Goal: Communication & Community: Participate in discussion

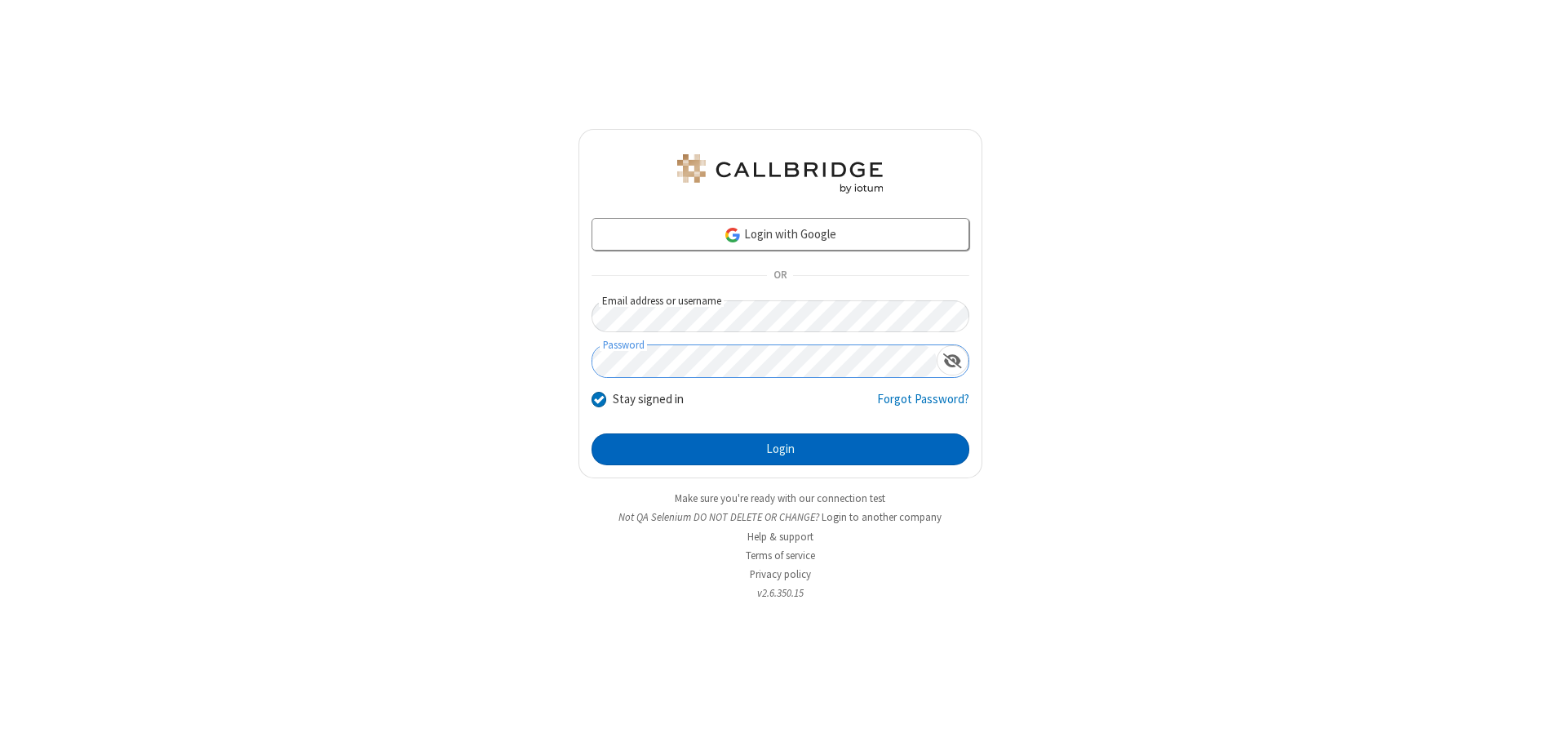
click at [780, 449] on button "Login" at bounding box center [781, 449] width 378 height 33
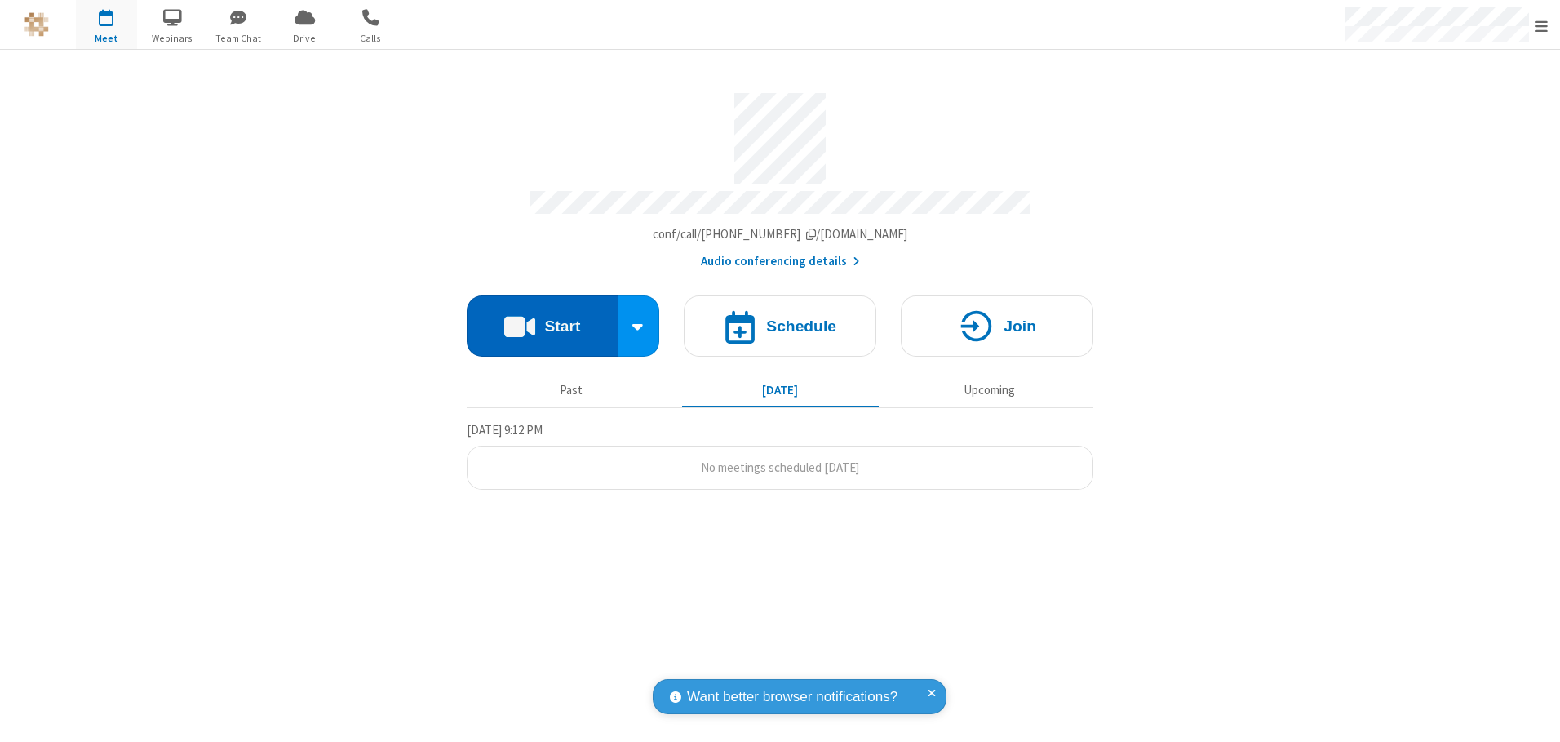
click at [542, 320] on button "Start" at bounding box center [542, 325] width 151 height 61
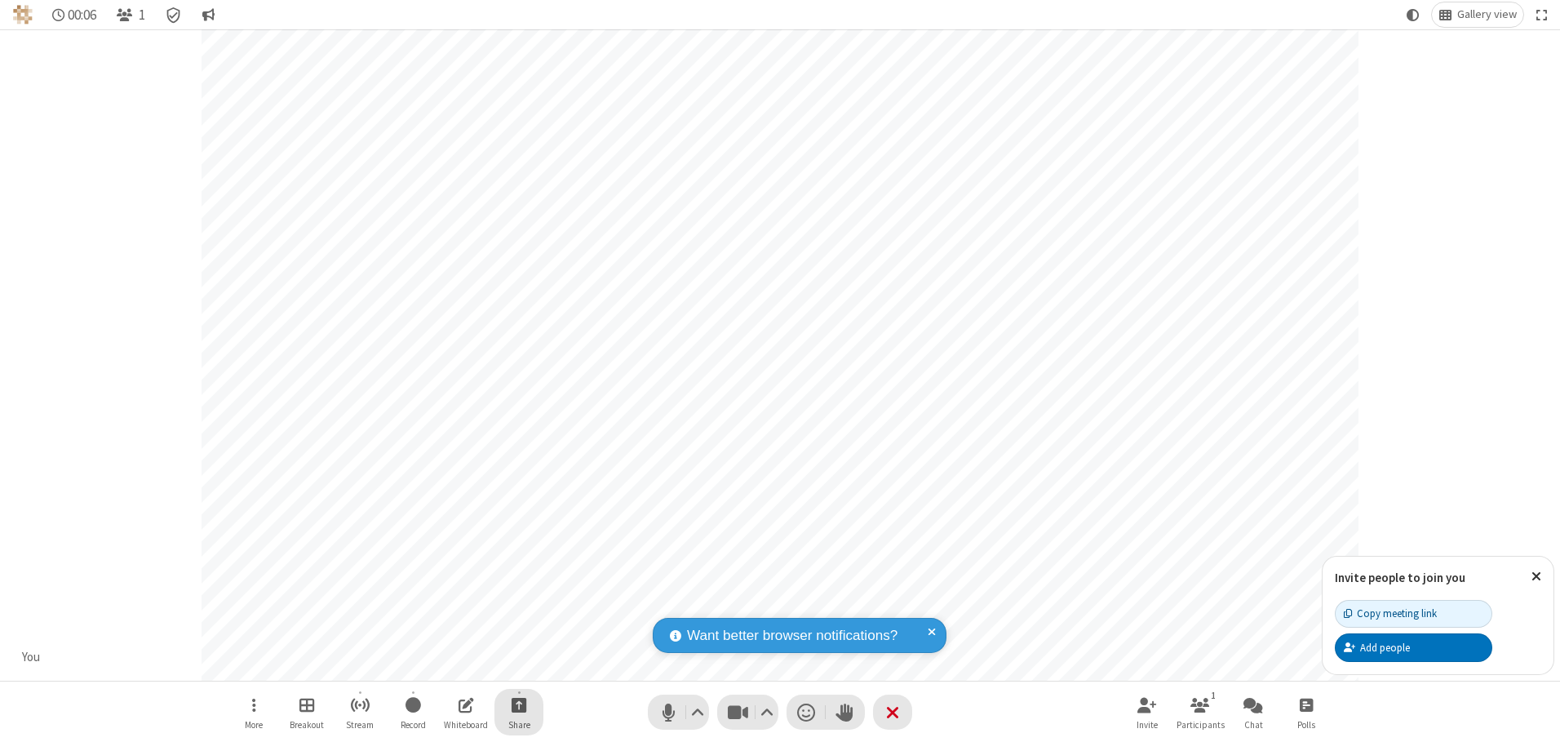
click at [519, 704] on span "Start sharing" at bounding box center [520, 704] width 16 height 20
click at [518, 605] on span "Share additional camera" at bounding box center [528, 608] width 121 height 14
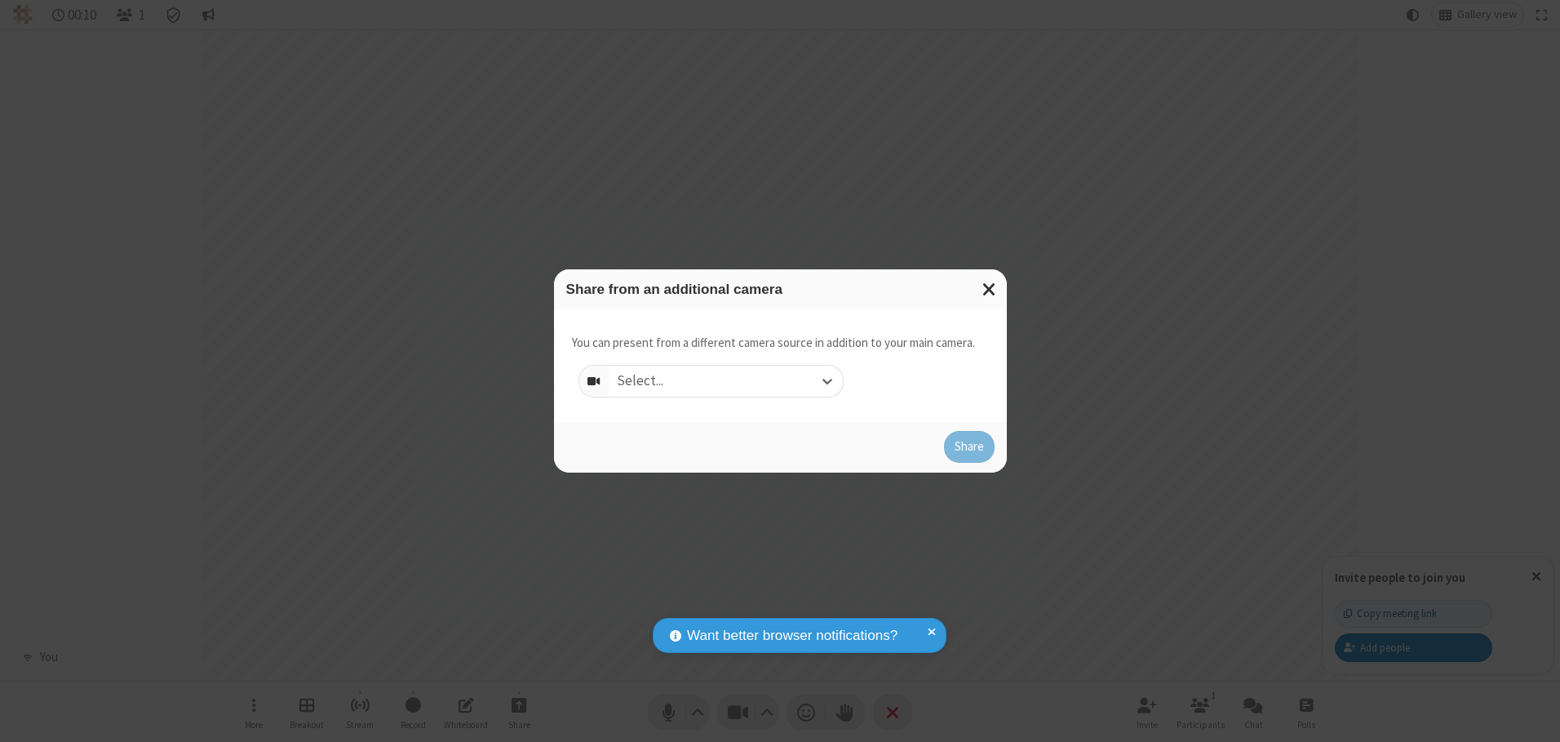
click at [726, 380] on div "Select..." at bounding box center [726, 381] width 234 height 31
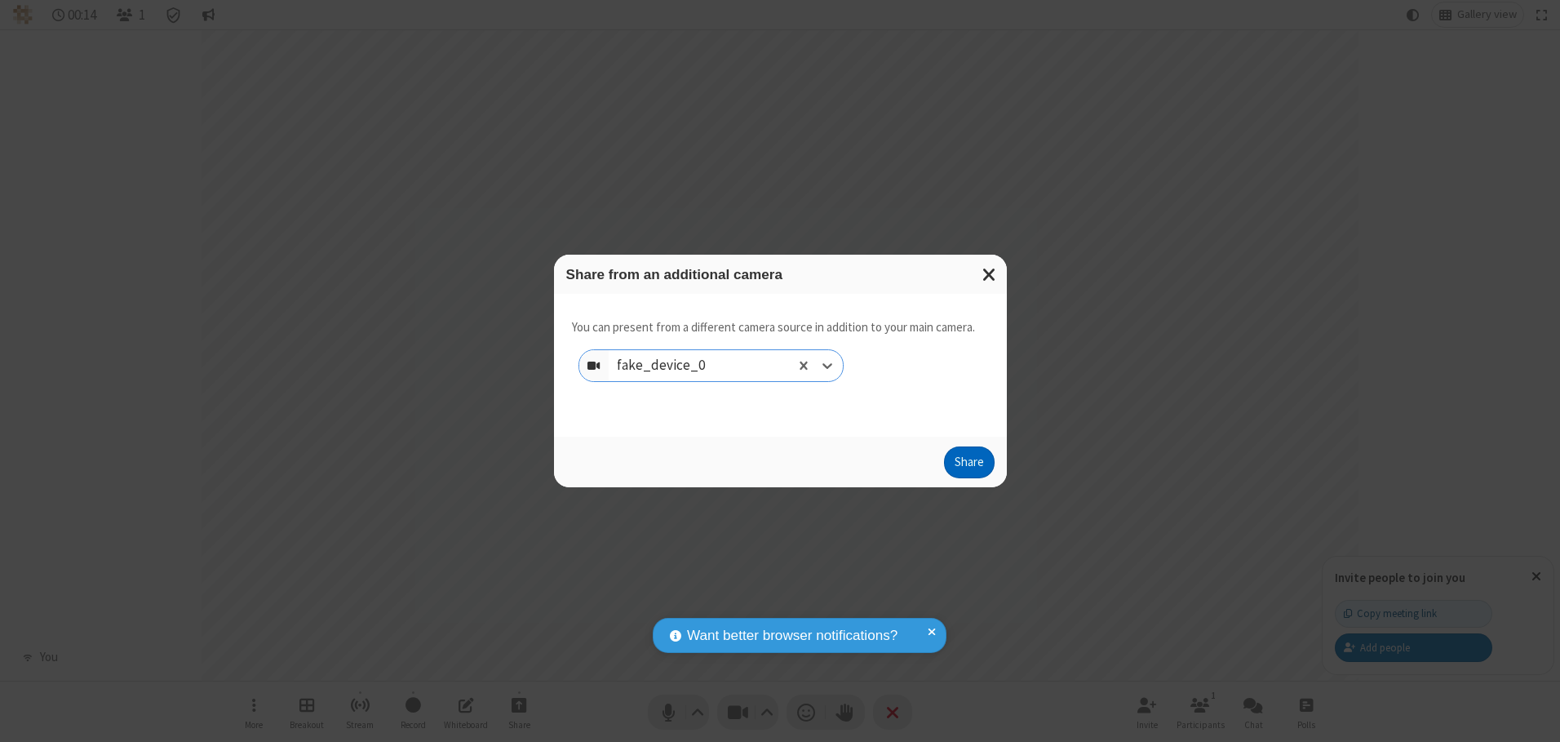
click at [969, 466] on button "Share" at bounding box center [969, 462] width 51 height 33
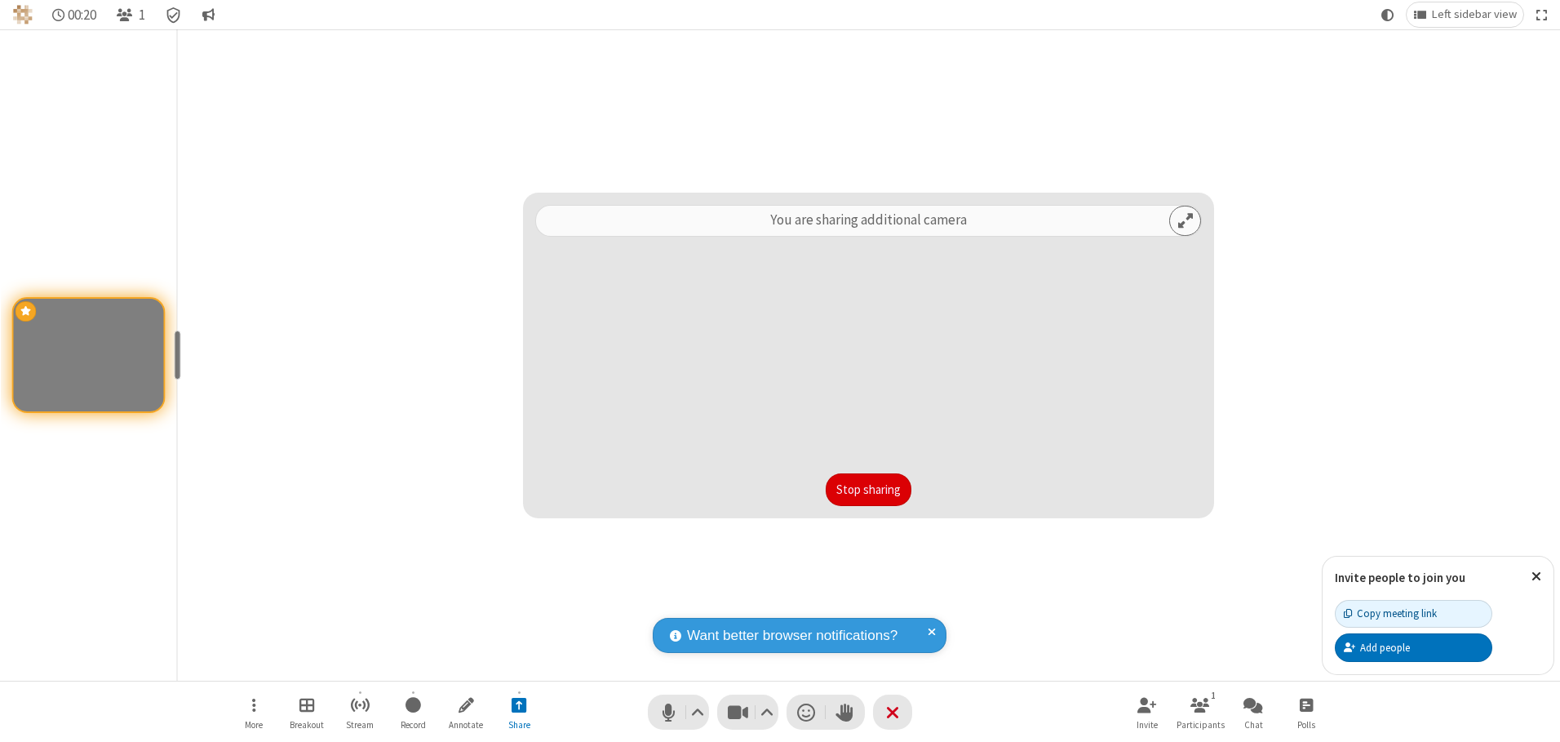
click at [868, 489] on button "Stop sharing" at bounding box center [869, 489] width 86 height 33
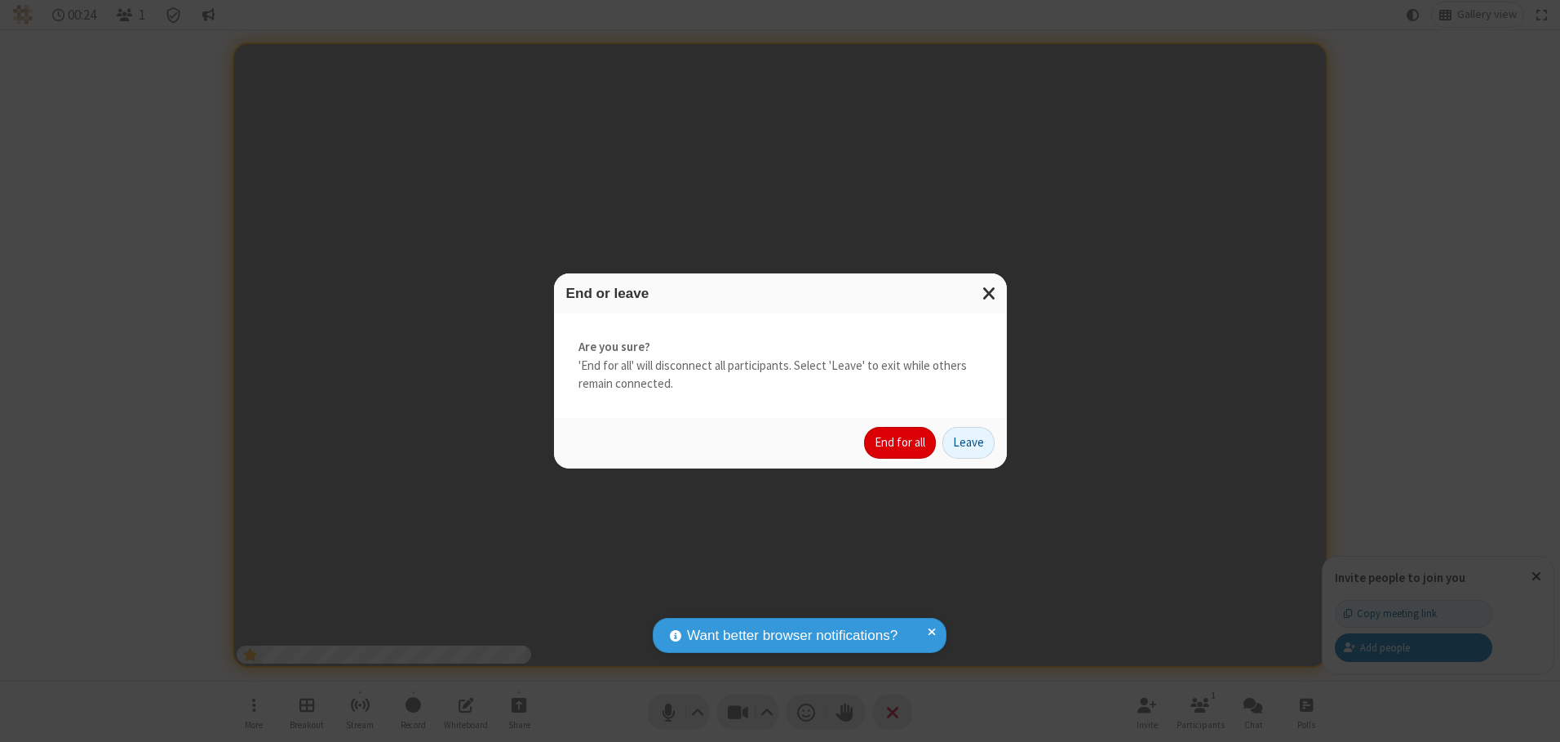
click at [901, 442] on button "End for all" at bounding box center [900, 443] width 72 height 33
